Goal: Task Accomplishment & Management: Use online tool/utility

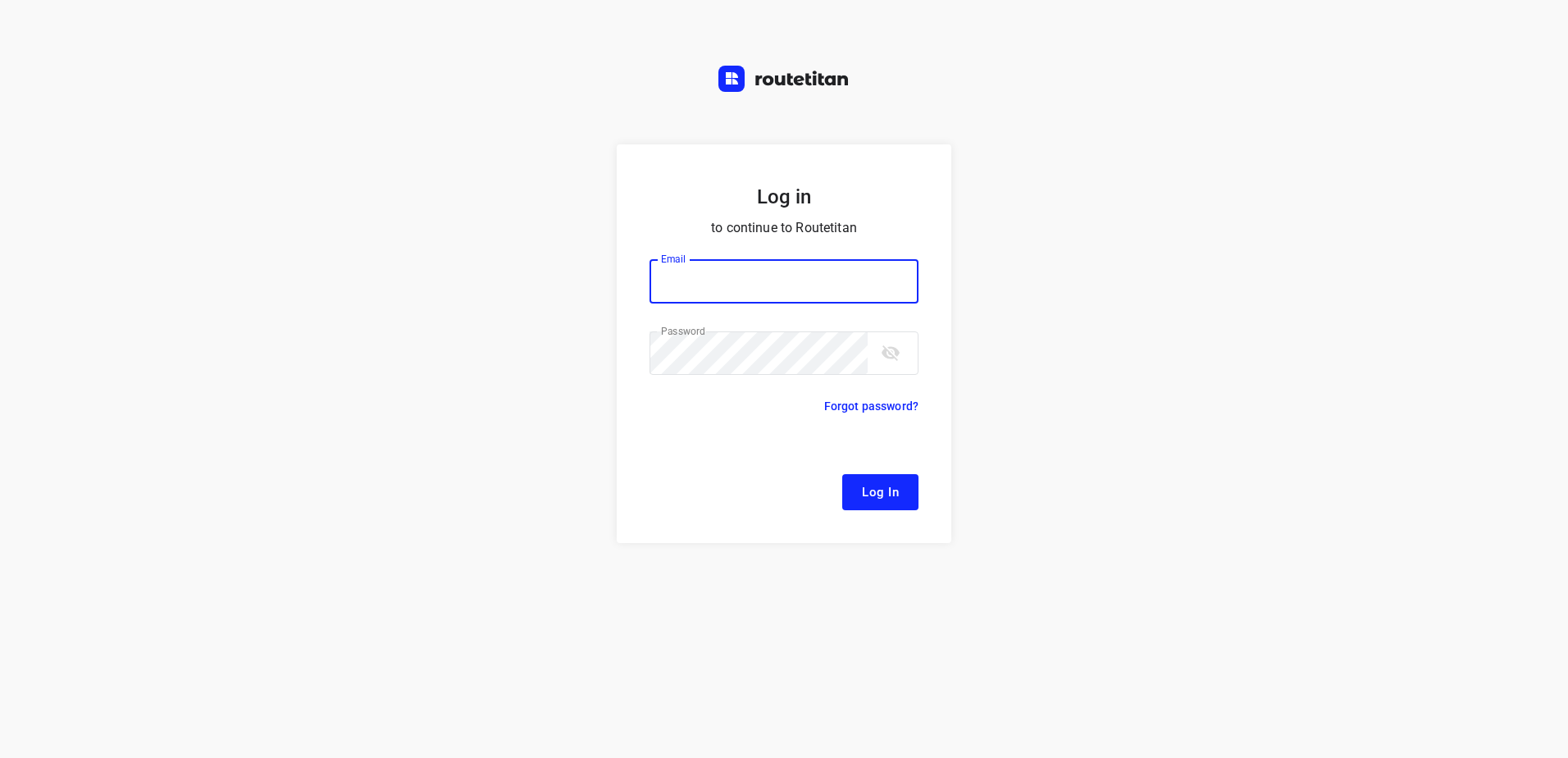
type input "remco@fruitopjewerk.nl"
click at [885, 506] on button "Log In" at bounding box center [879, 492] width 76 height 36
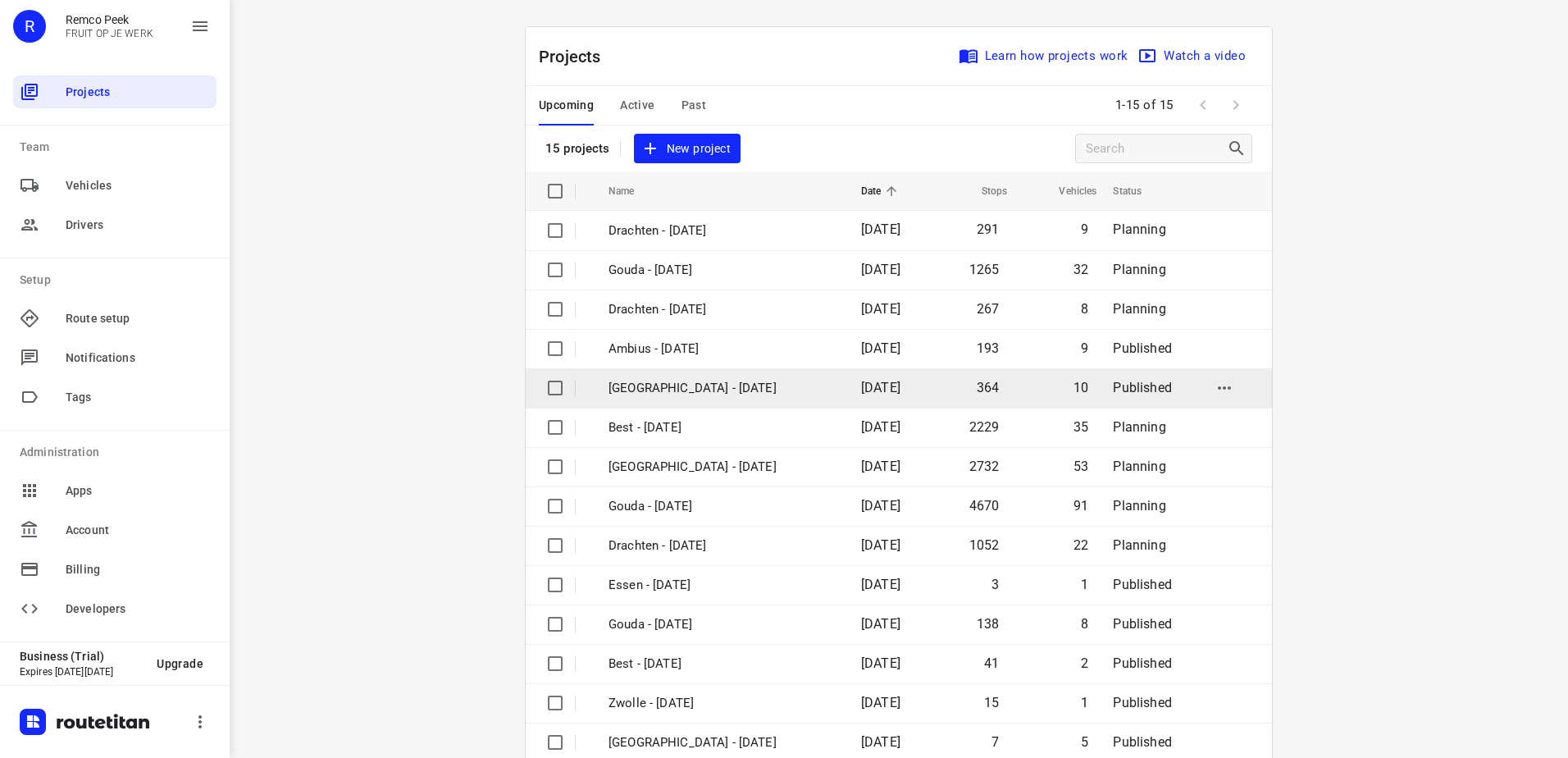
click at [690, 394] on p "[GEOGRAPHIC_DATA] - [DATE]" at bounding box center [722, 388] width 228 height 19
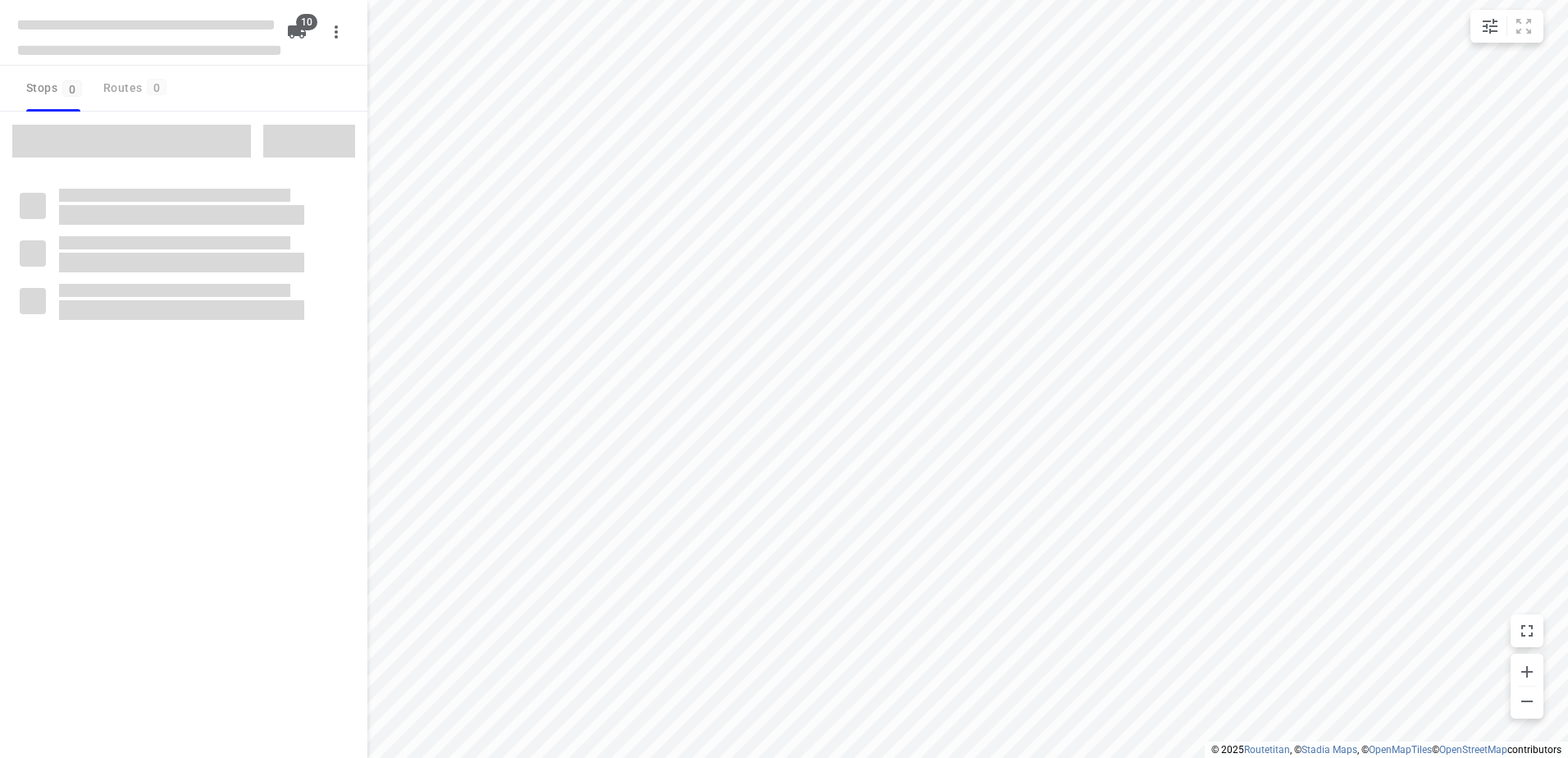
type input "distance"
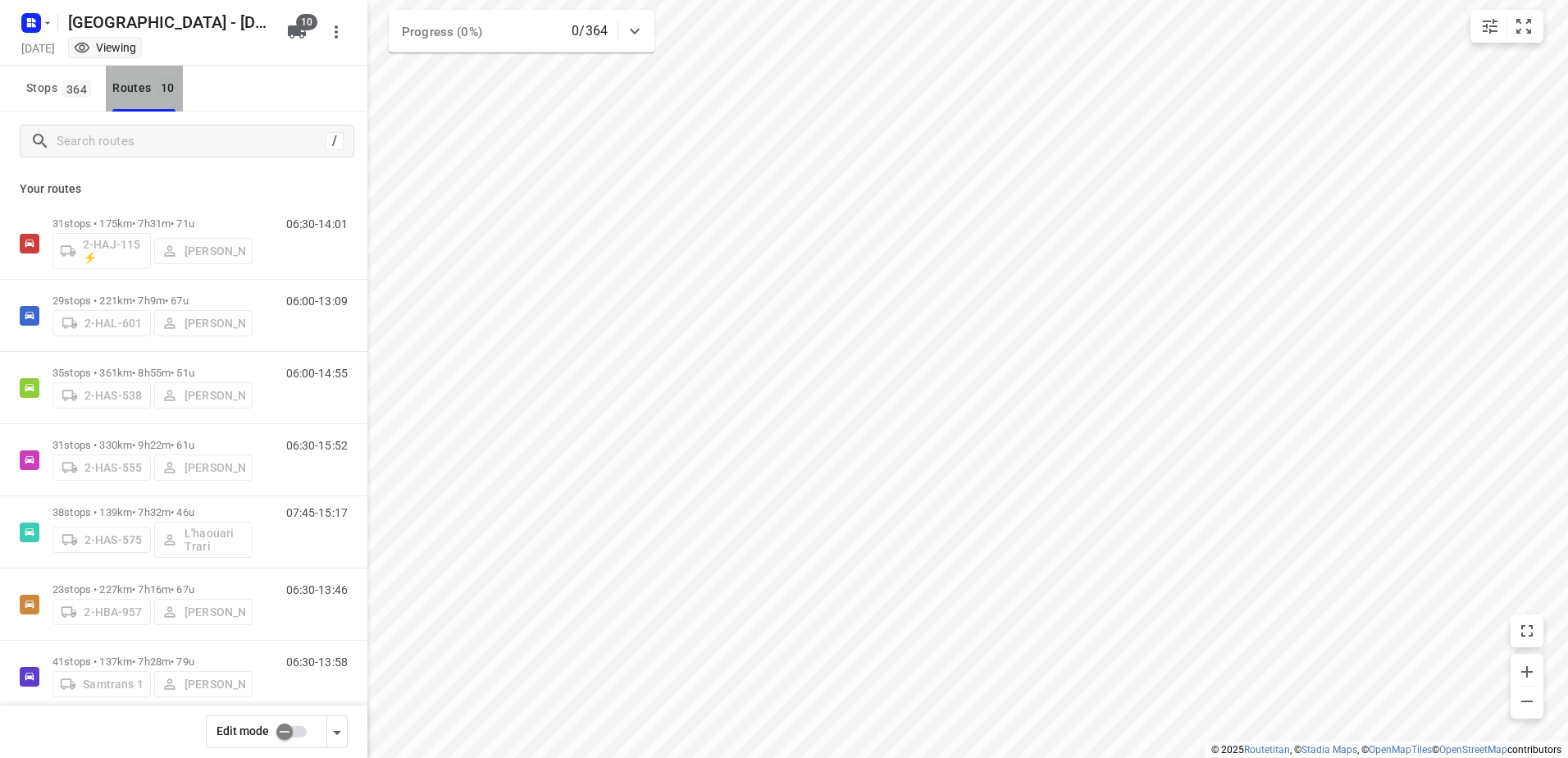
click at [136, 93] on div "Routes 10" at bounding box center [147, 88] width 70 height 21
click at [46, 92] on span "Stops 364" at bounding box center [61, 88] width 69 height 21
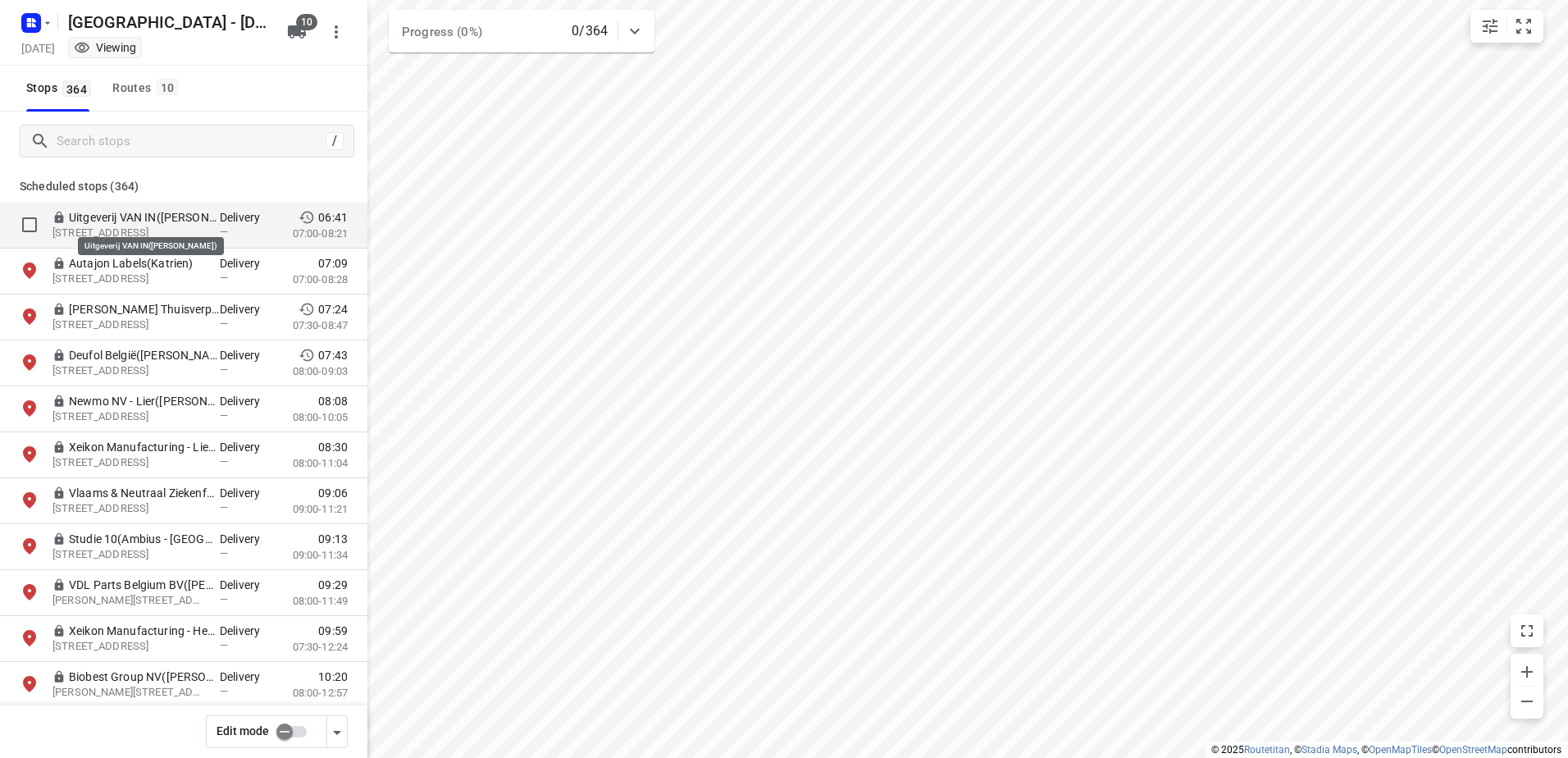
click at [153, 214] on p "Uitgeverij VAN IN(Leen Wouters)" at bounding box center [144, 217] width 151 height 17
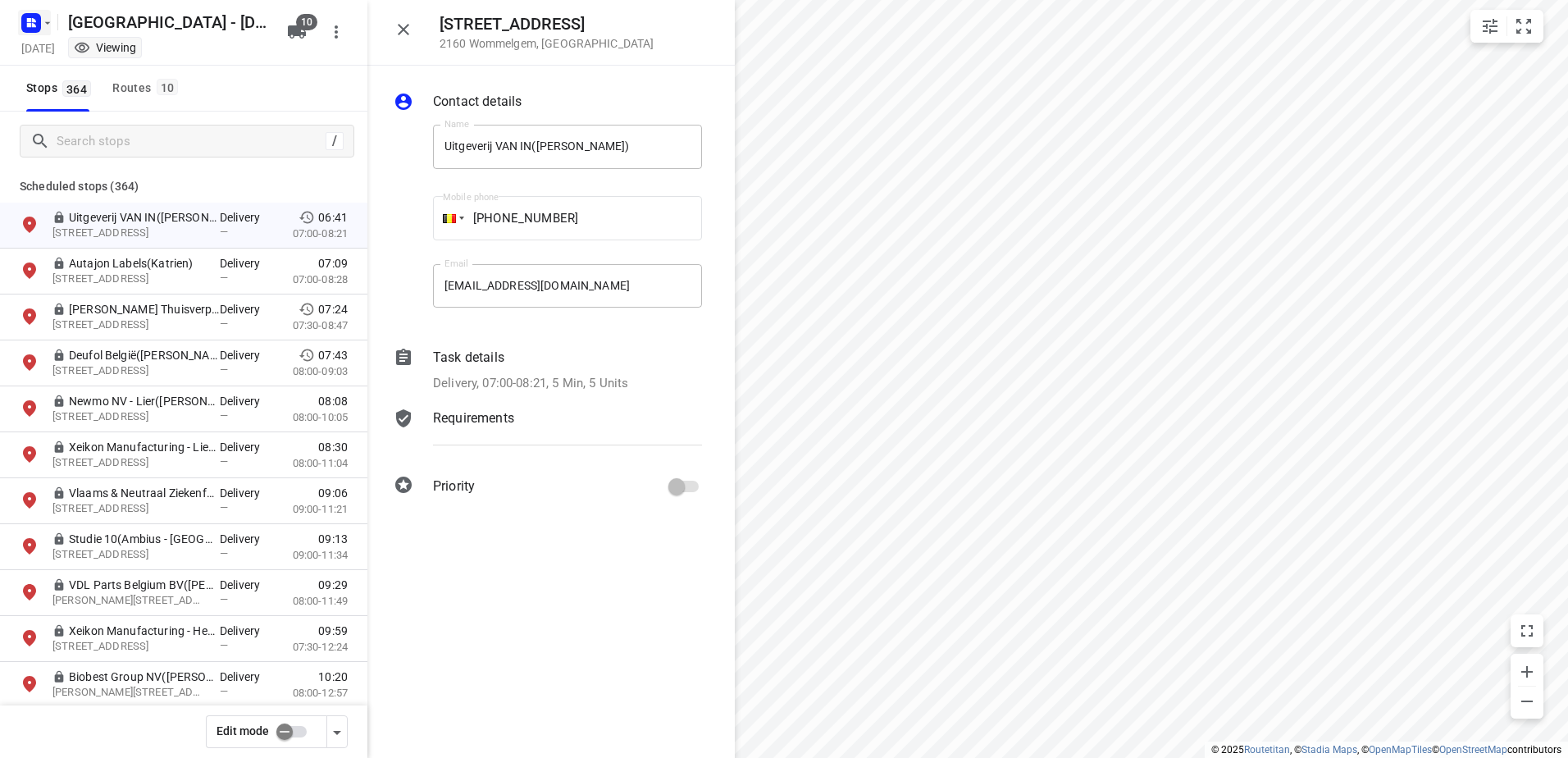
click at [32, 23] on icon "button" at bounding box center [29, 25] width 4 height 4
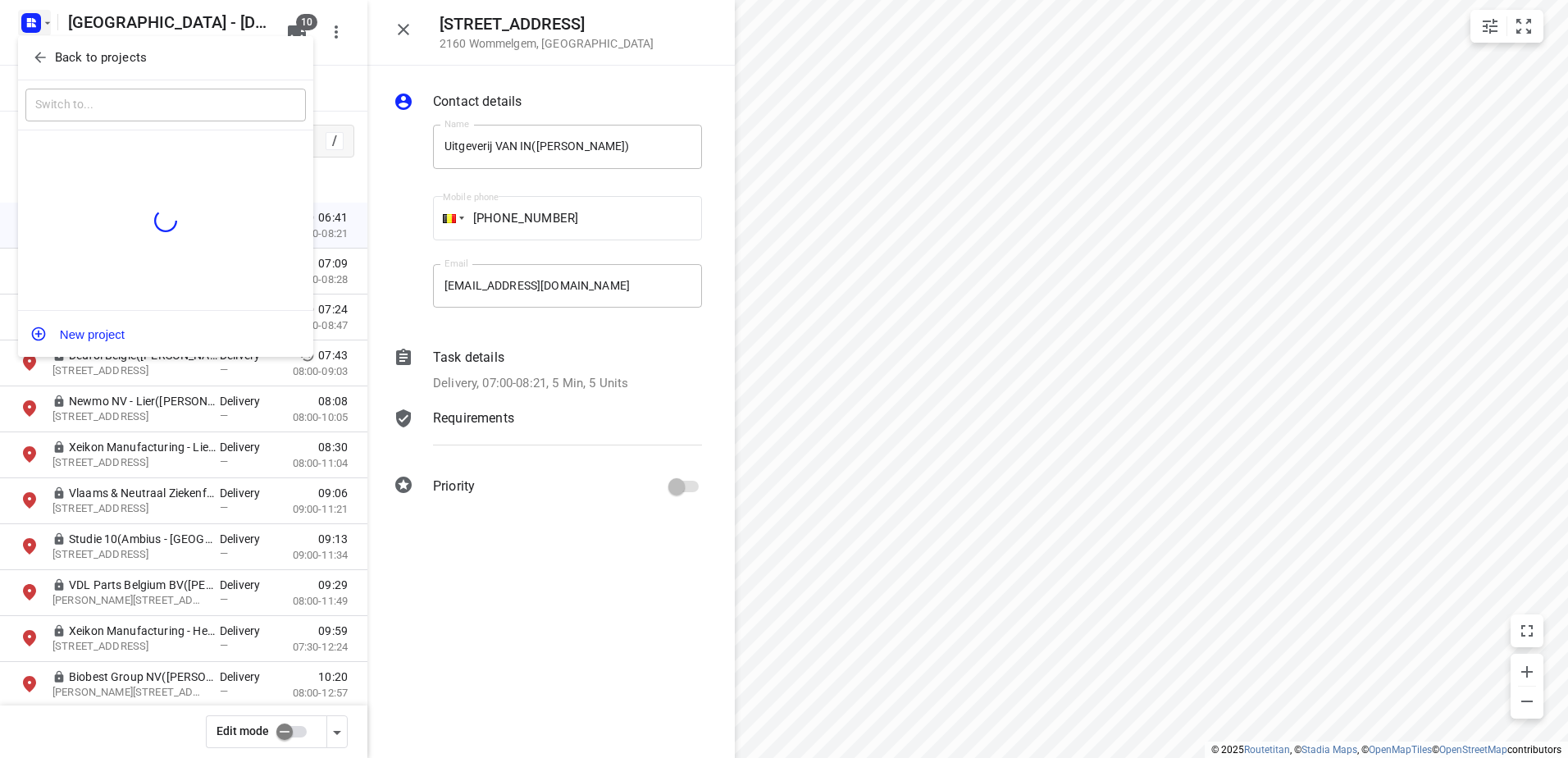
click at [32, 23] on div at bounding box center [784, 379] width 1568 height 758
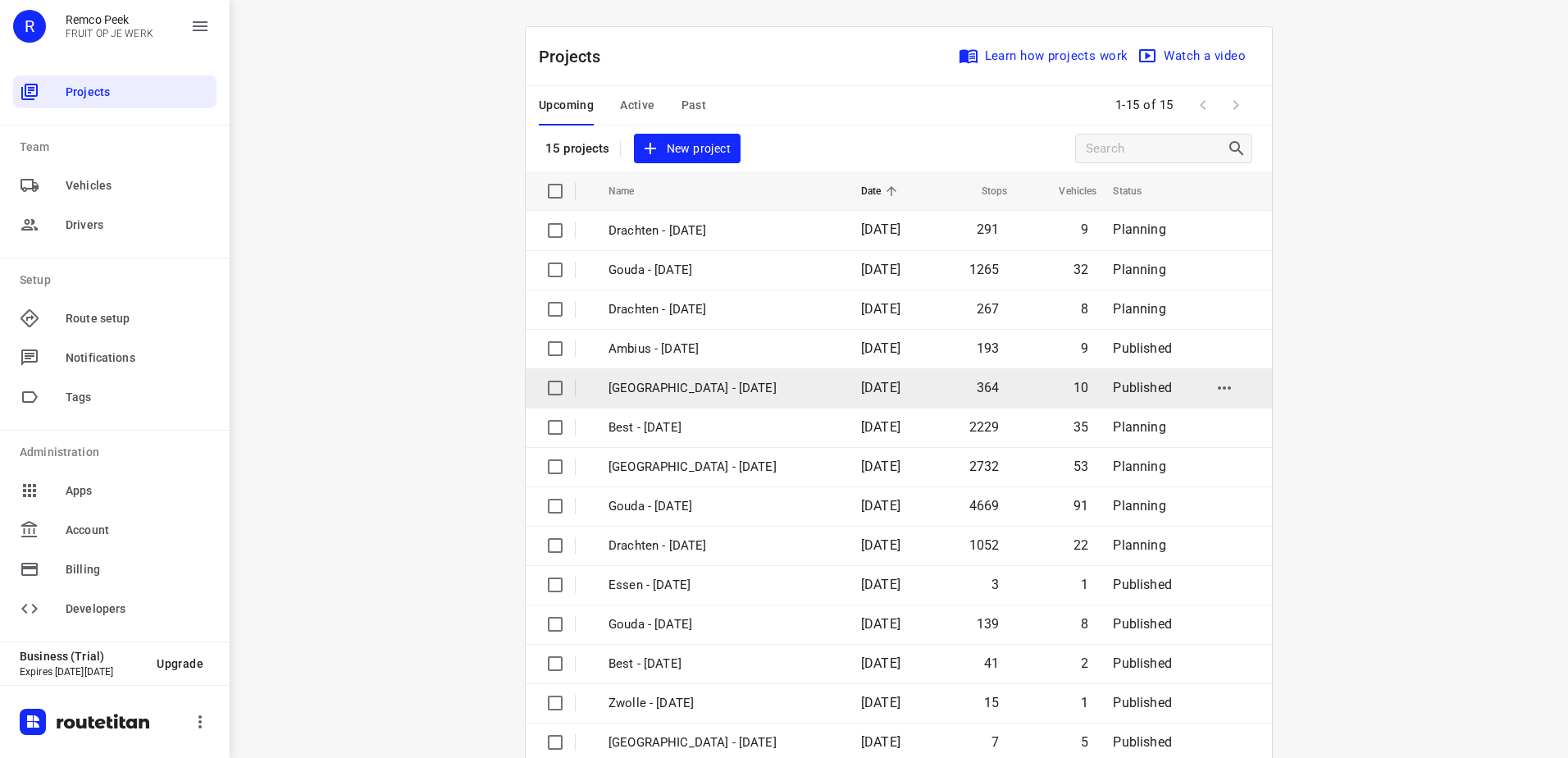
click at [731, 399] on td "[GEOGRAPHIC_DATA] - [DATE]" at bounding box center [720, 388] width 256 height 40
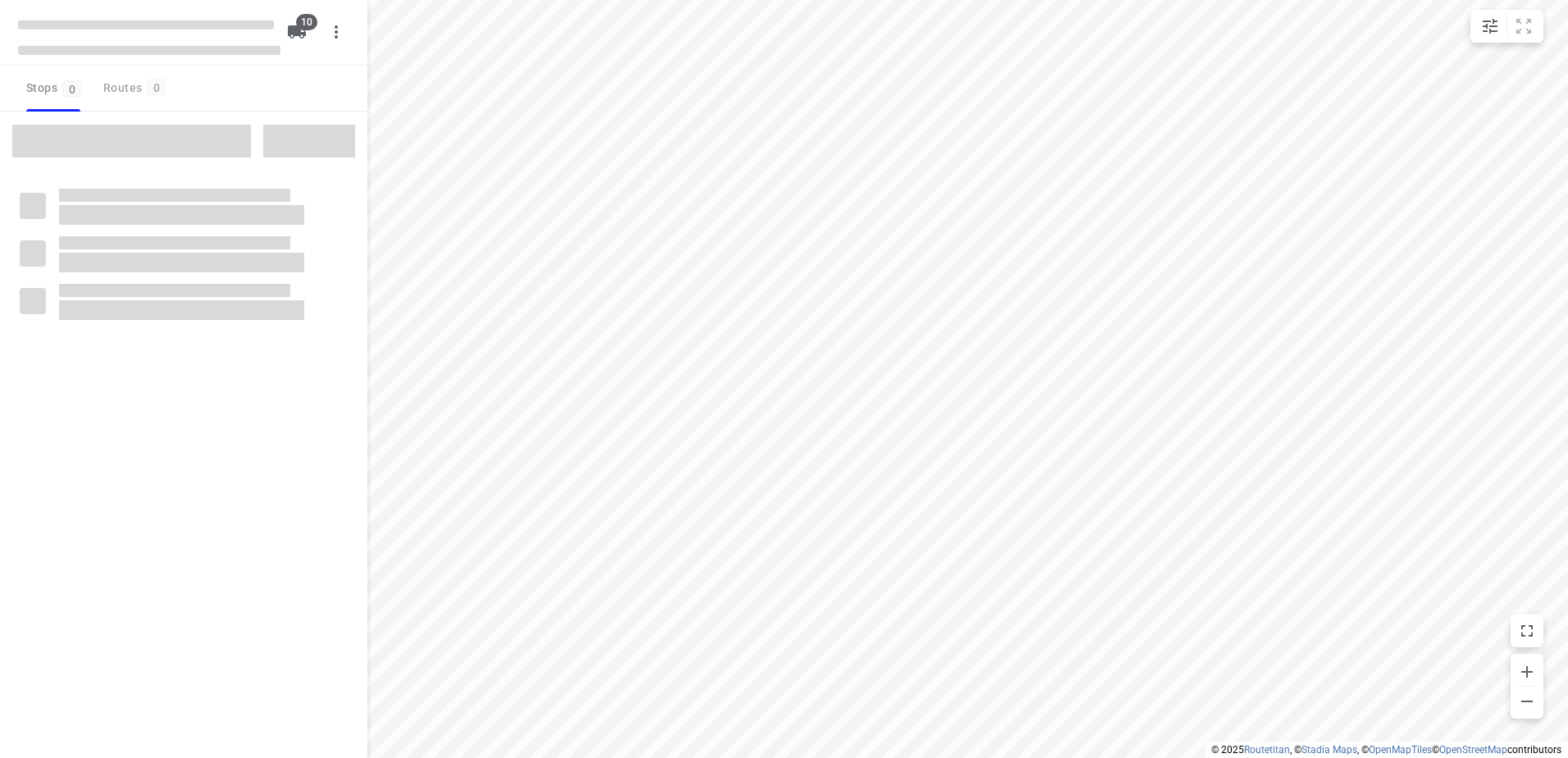
type input "distance"
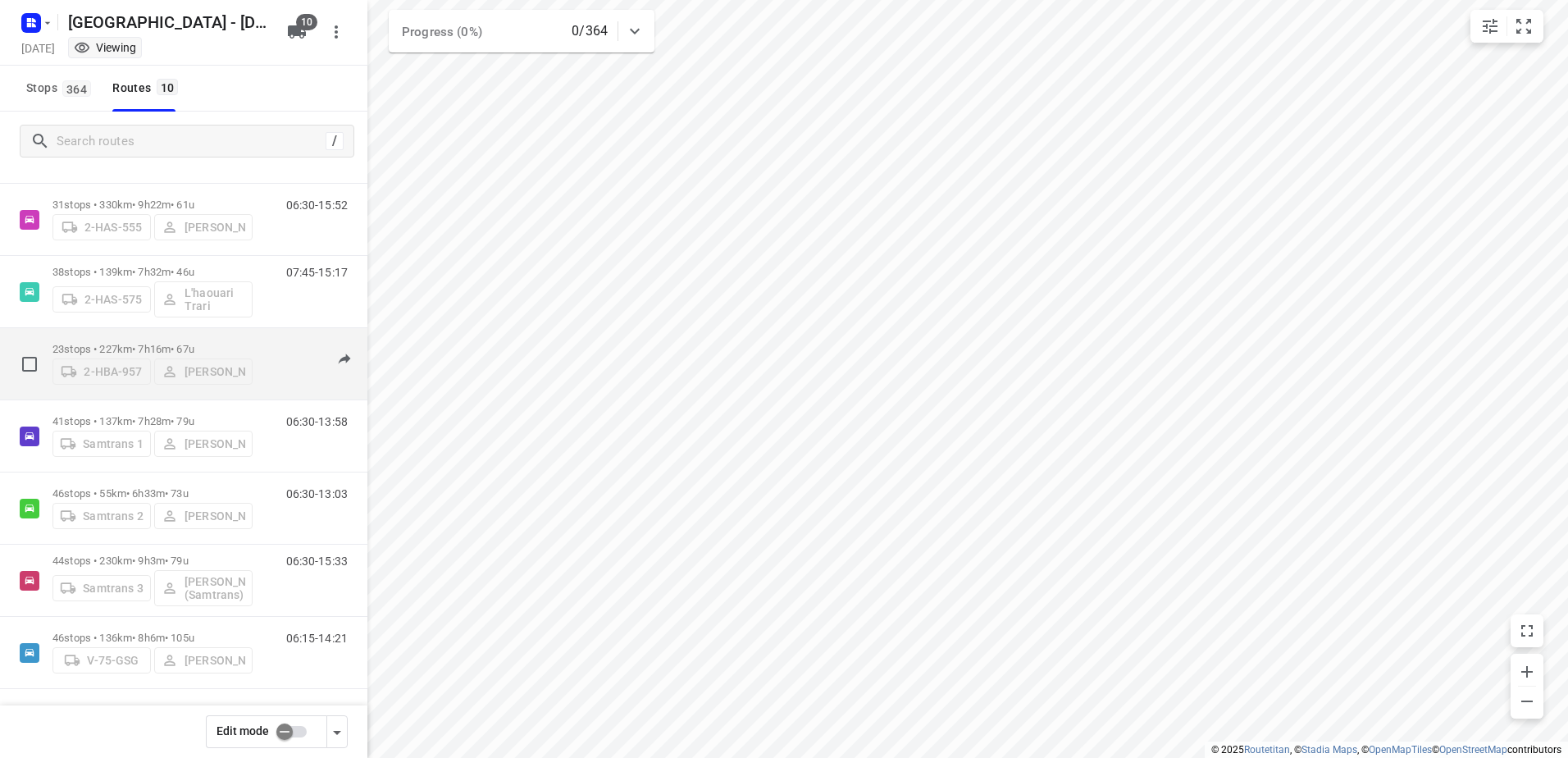
scroll to position [158, 0]
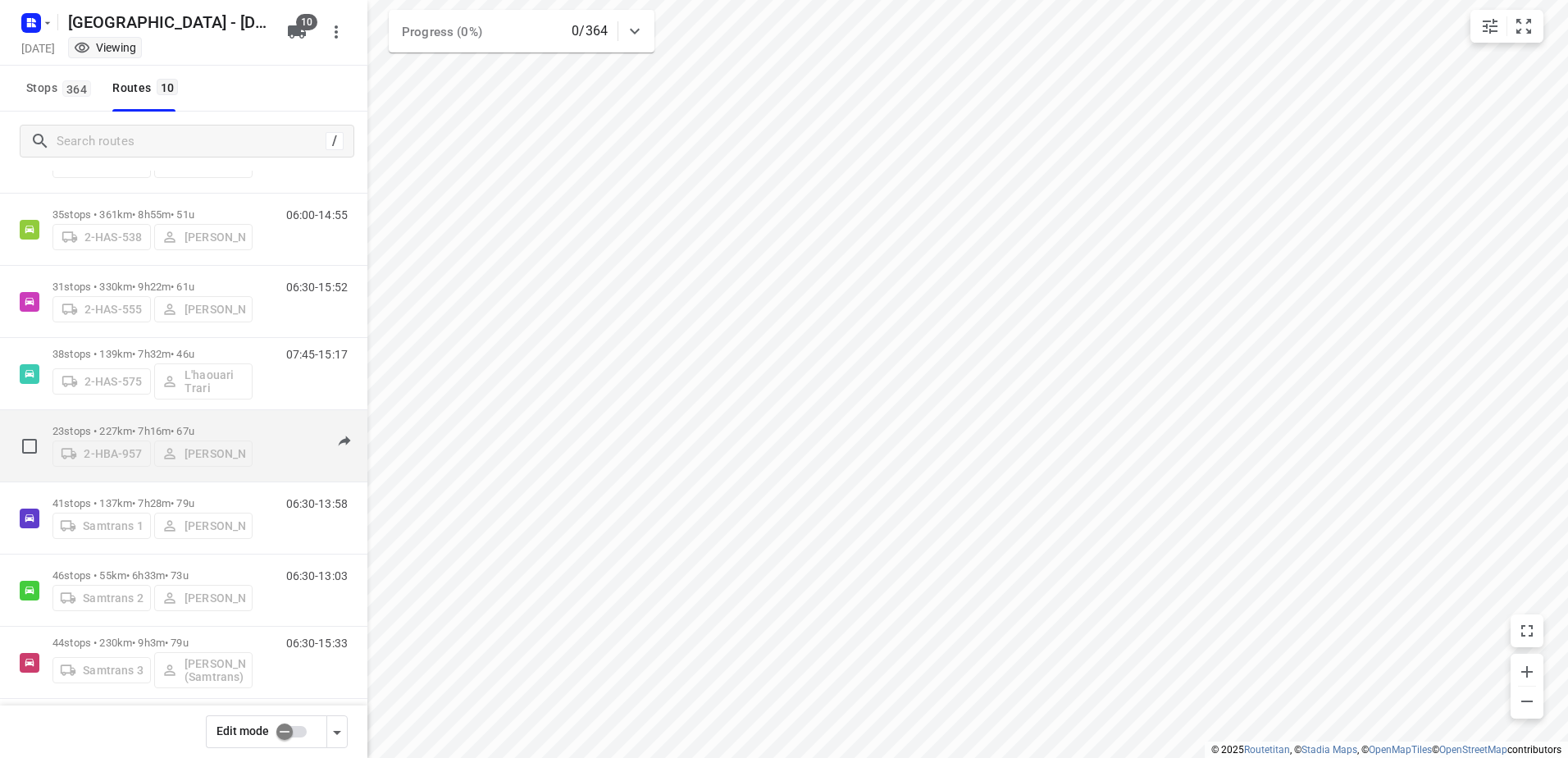
click at [156, 425] on p "23 stops • 227km • 7h16m • 67u" at bounding box center [152, 430] width 200 height 12
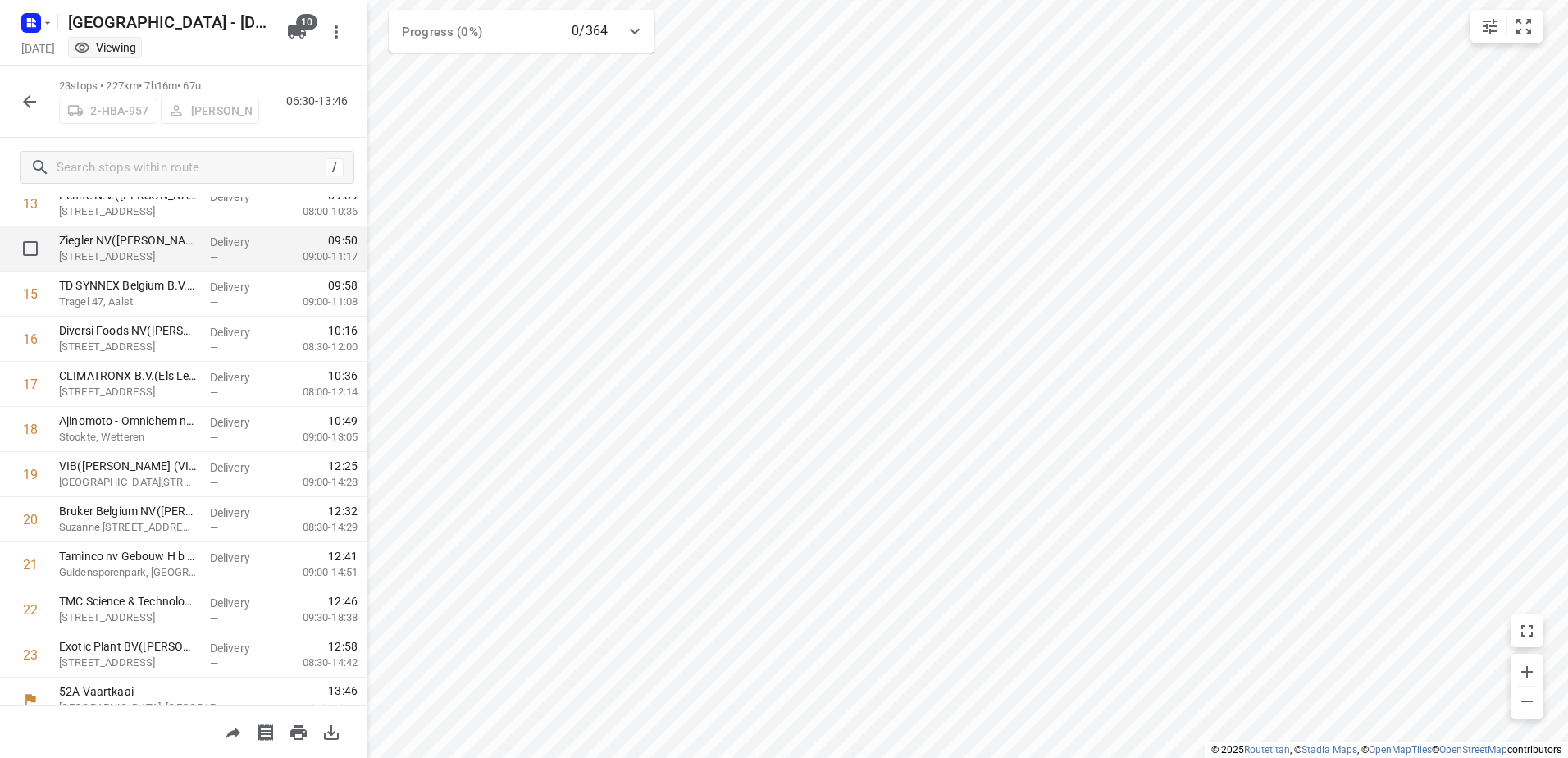
scroll to position [656, 0]
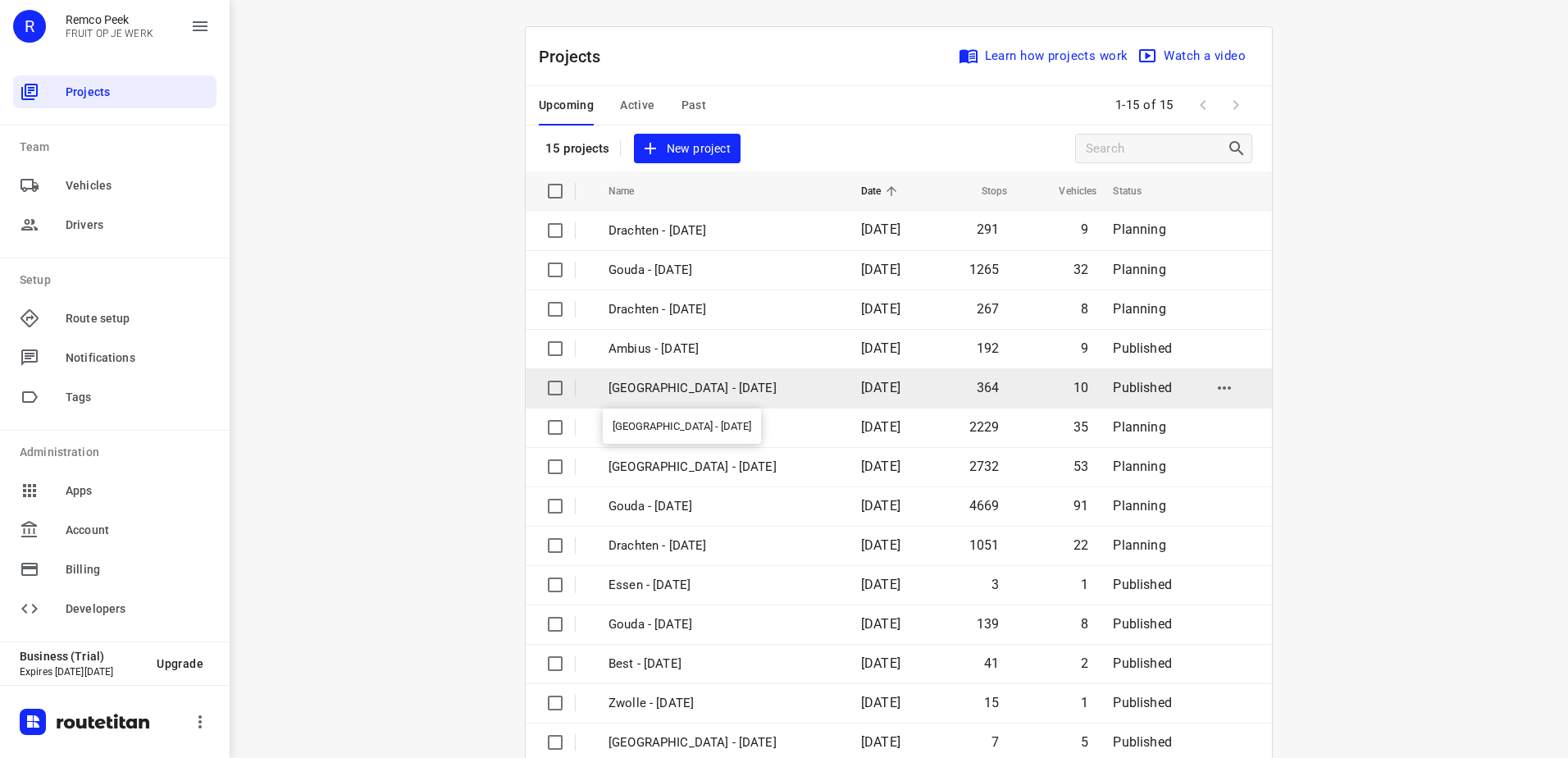
click at [700, 391] on p "[GEOGRAPHIC_DATA] - [DATE]" at bounding box center [722, 388] width 228 height 19
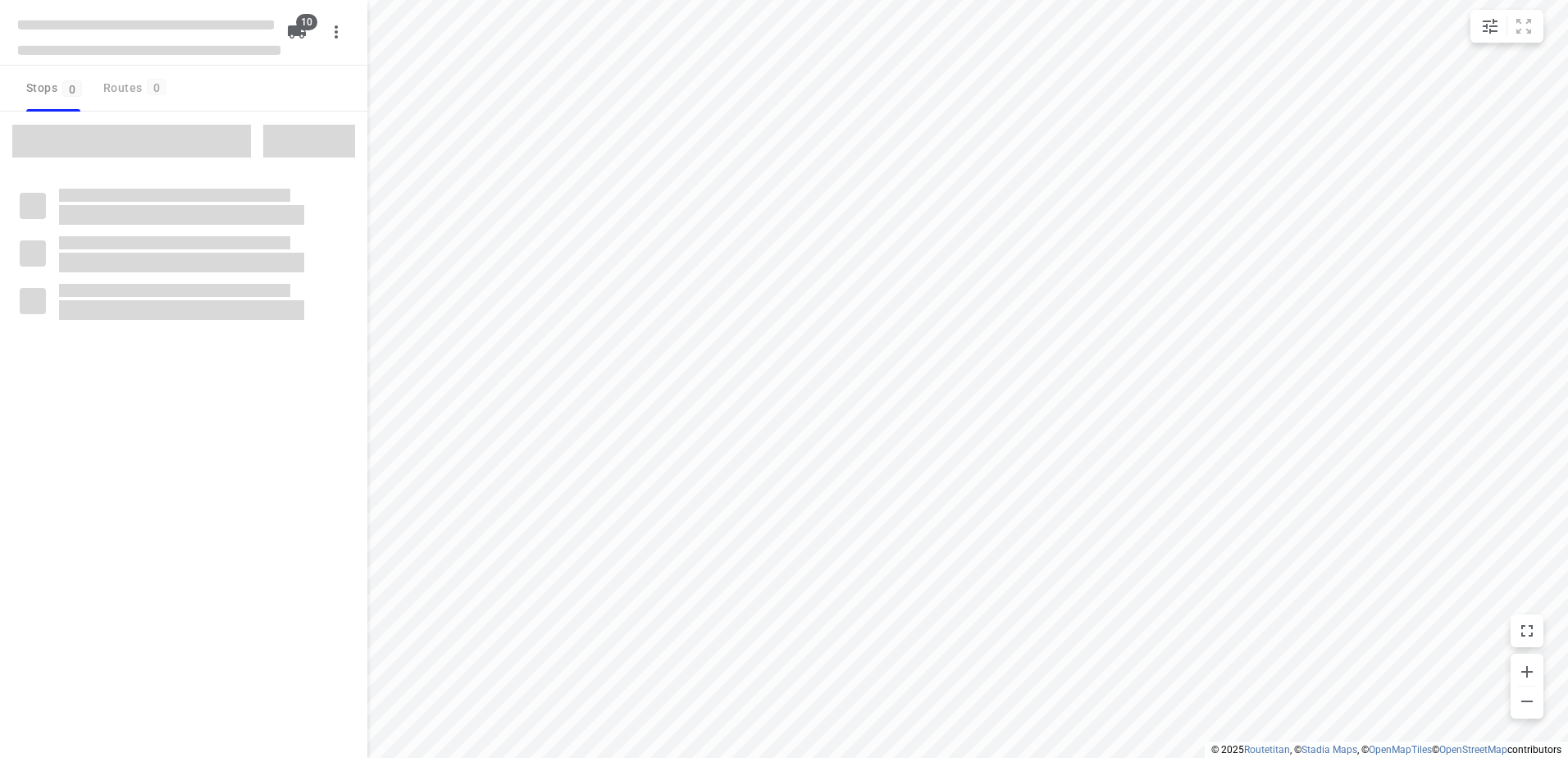
type input "distance"
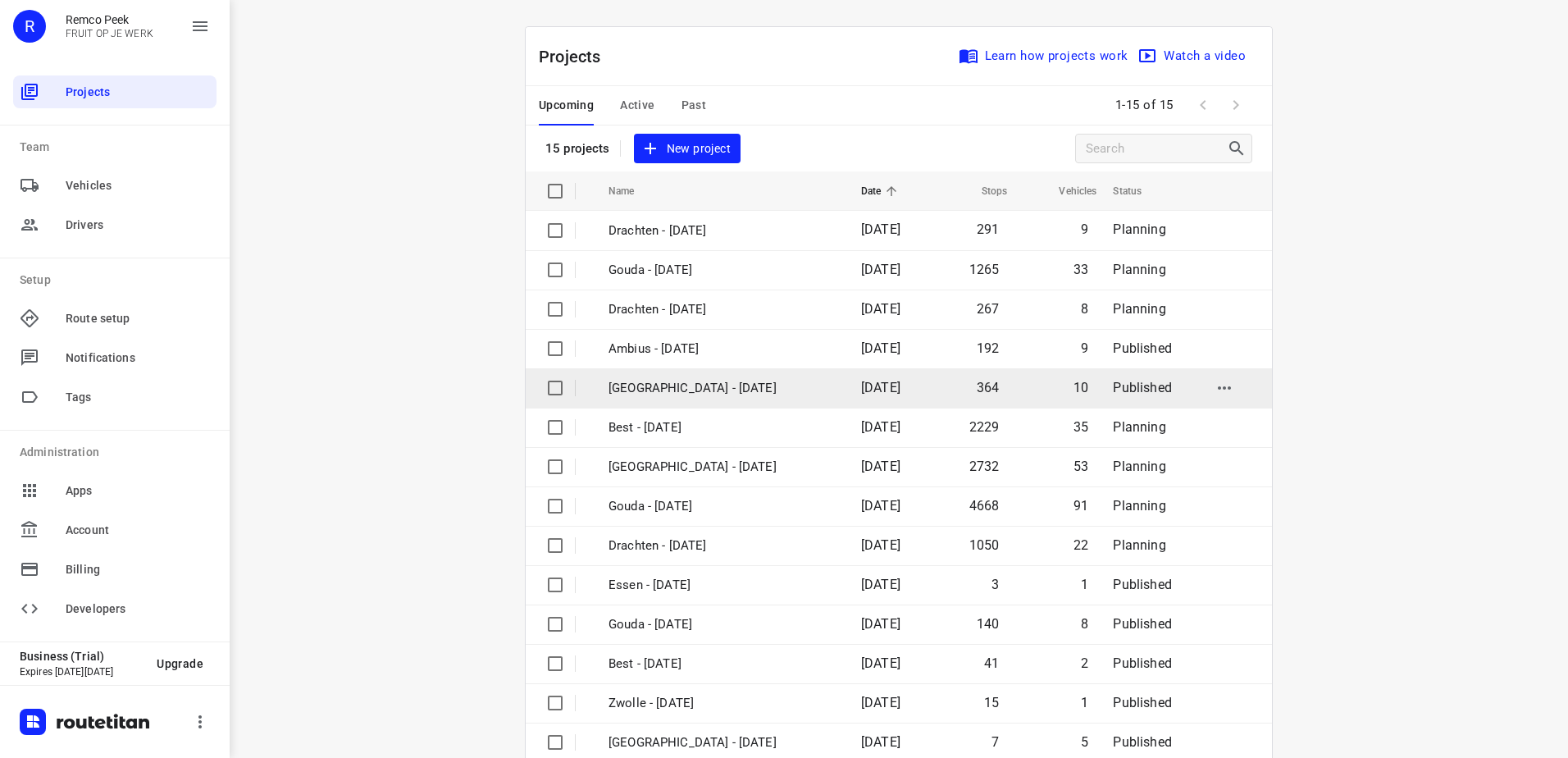
click at [685, 387] on p "[GEOGRAPHIC_DATA] - [DATE]" at bounding box center [722, 388] width 228 height 19
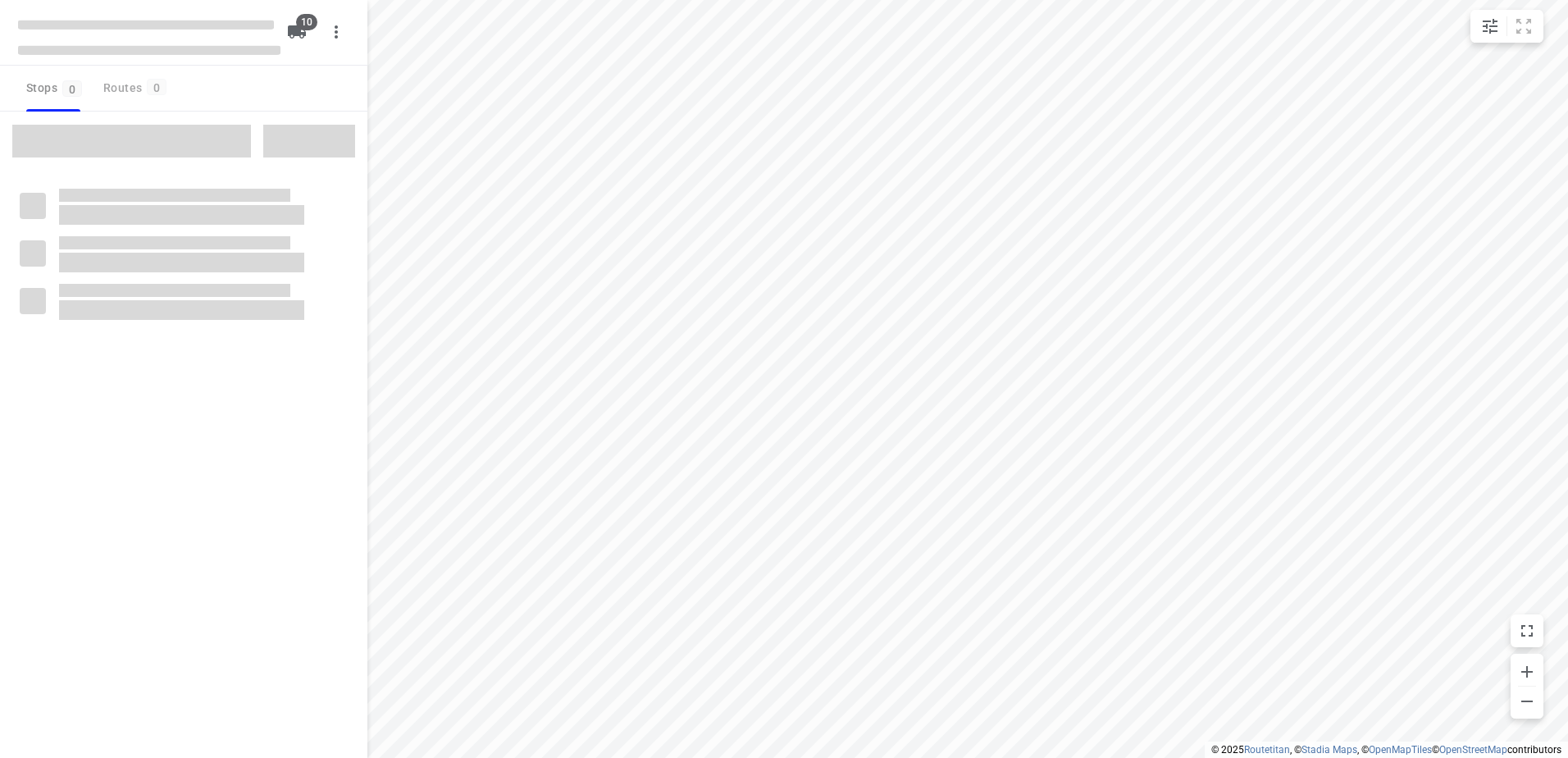
type input "distance"
